Goal: Transaction & Acquisition: Register for event/course

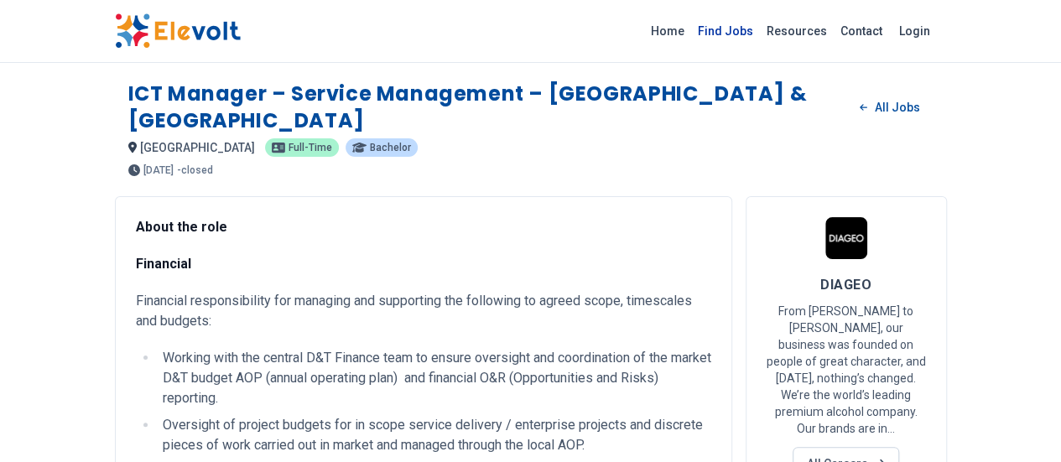
click at [760, 34] on link "Find Jobs" at bounding box center [725, 31] width 69 height 27
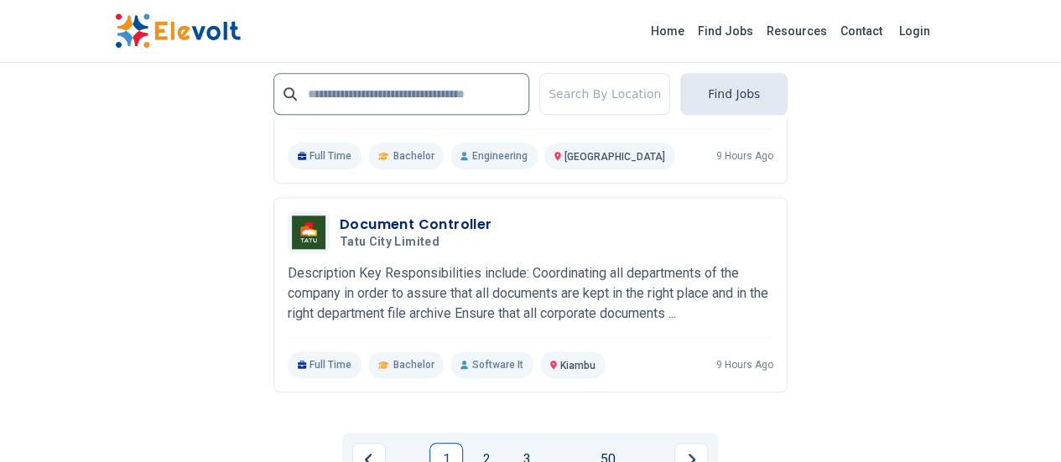
scroll to position [3911, 0]
click at [940, 28] on link "Login" at bounding box center [914, 31] width 51 height 34
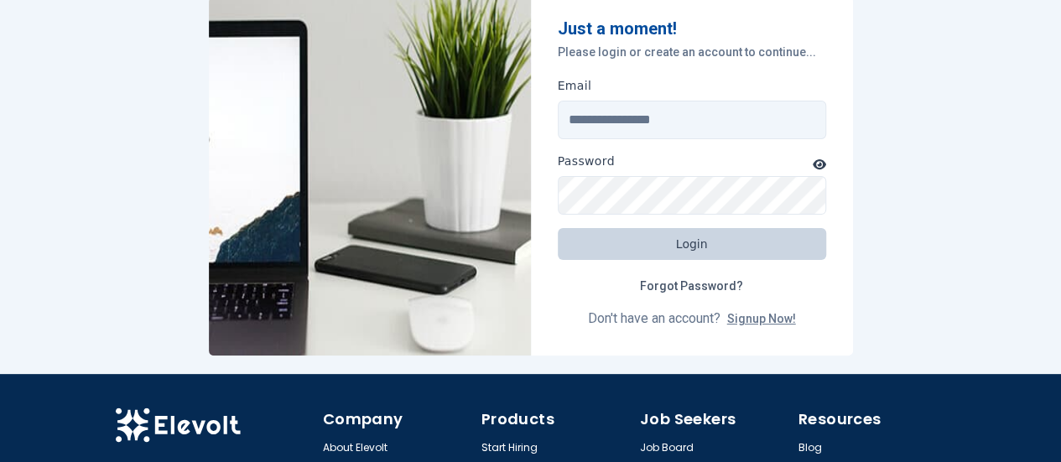
scroll to position [89, 0]
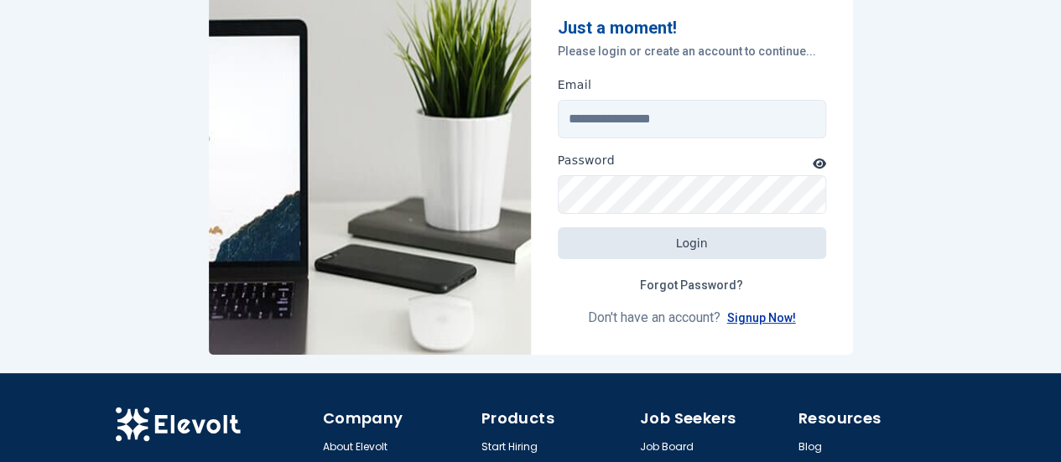
click at [765, 318] on link "Signup Now!" at bounding box center [761, 317] width 69 height 13
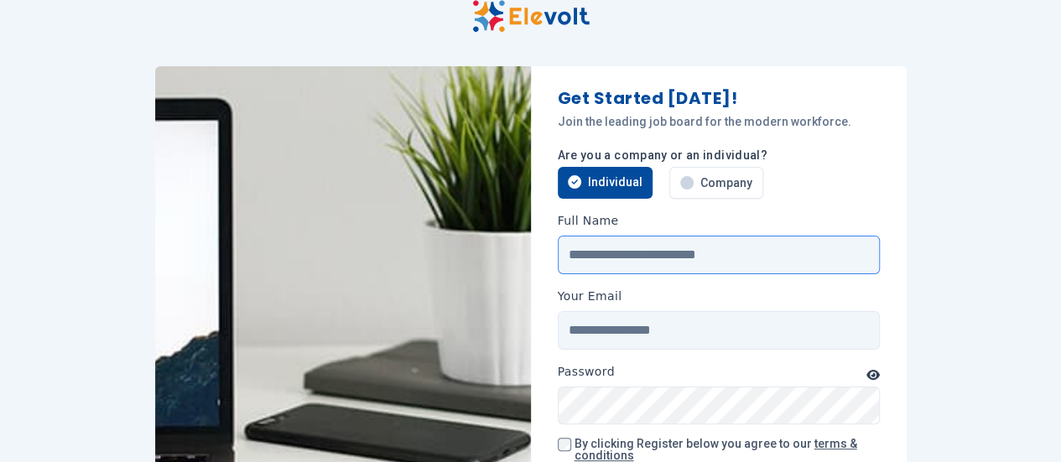
click at [713, 272] on input "Full Name" at bounding box center [719, 255] width 322 height 39
type input "**********"
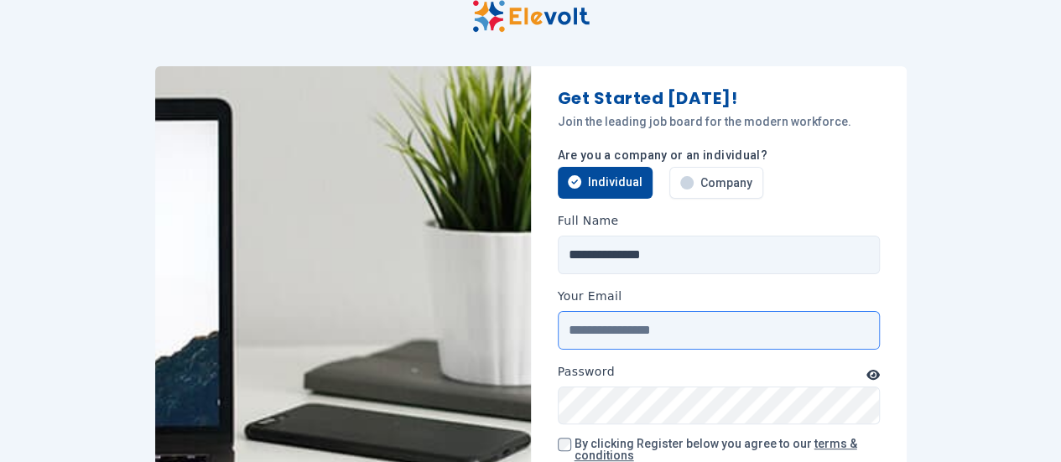
click at [625, 324] on input "Your Email" at bounding box center [719, 330] width 322 height 39
type input "**********"
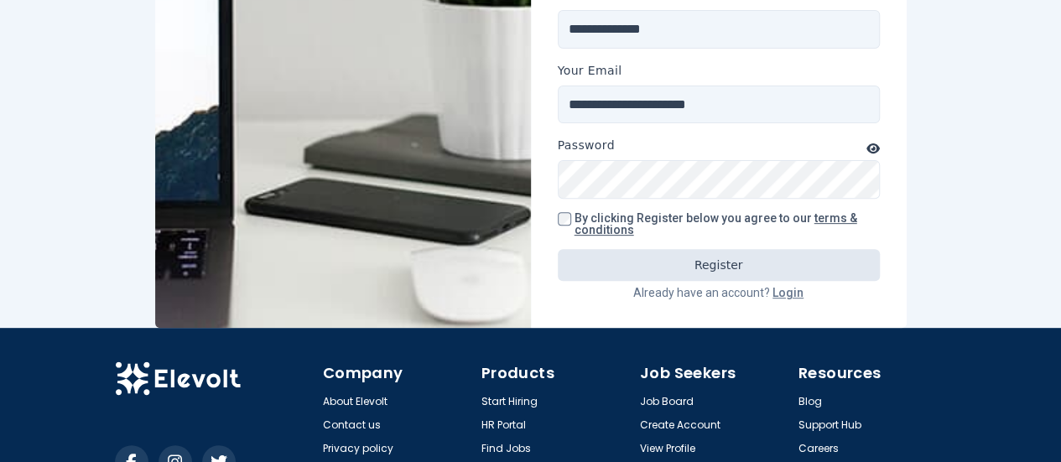
click at [570, 215] on div "By clicking Register below you agree to our terms & conditions" at bounding box center [719, 223] width 322 height 23
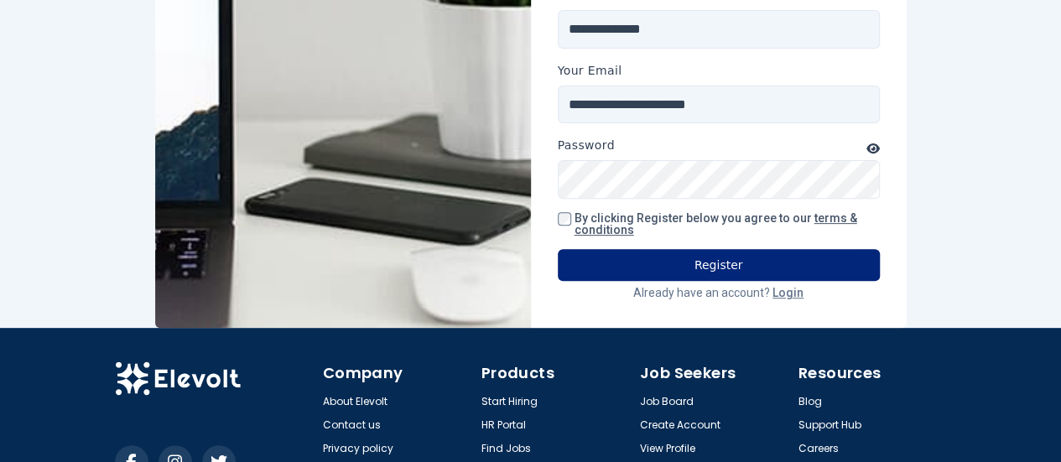
click at [734, 264] on button "Register" at bounding box center [719, 265] width 322 height 32
